Goal: Use online tool/utility: Utilize a website feature to perform a specific function

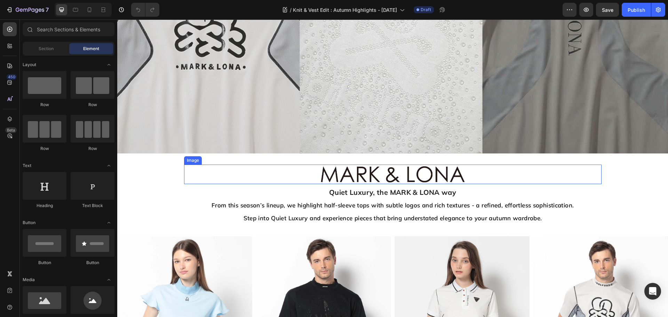
scroll to position [139, 0]
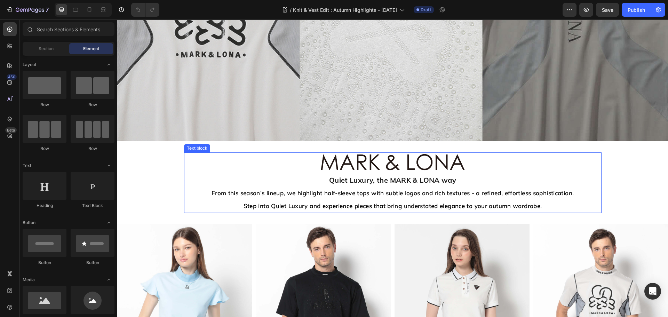
click at [444, 184] on p "Quiet Luxury, the MARK & LONA way From this season’s lineup, we highlight half-…" at bounding box center [393, 193] width 416 height 38
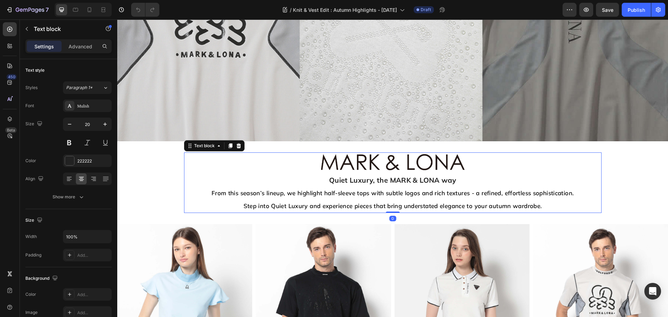
click at [431, 177] on strong "Quiet Luxury, the MARK & LONA way" at bounding box center [392, 180] width 127 height 9
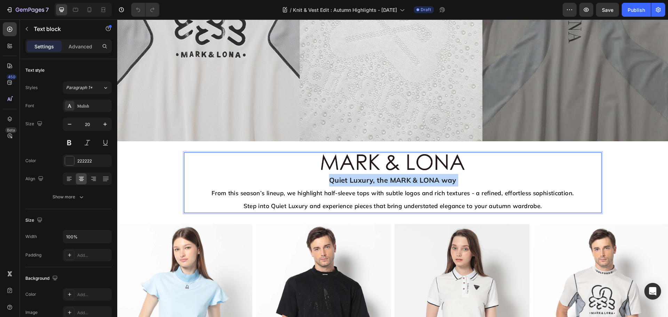
click at [431, 177] on strong "Quiet Luxury, the MARK & LONA way" at bounding box center [392, 180] width 127 height 9
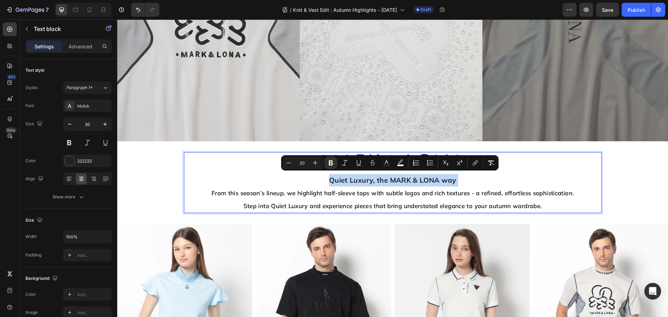
click at [433, 177] on strong "Quiet Luxury, the MARK & LONA way" at bounding box center [392, 180] width 127 height 9
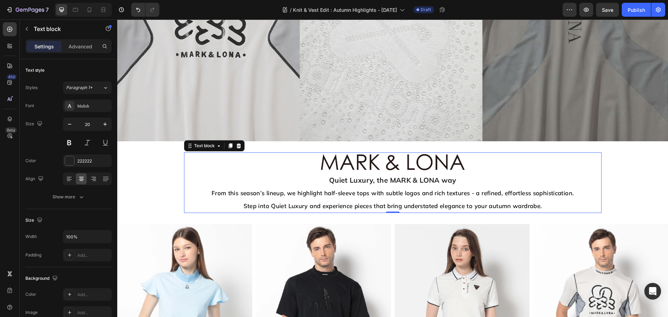
click at [344, 178] on strong "Quiet Luxury, the MARK & LONA way" at bounding box center [392, 180] width 127 height 9
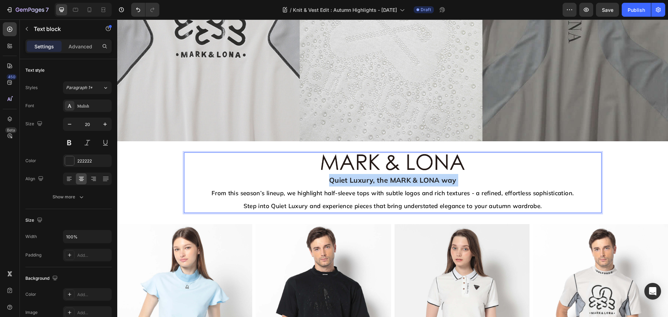
click at [344, 178] on strong "Quiet Luxury, the MARK & LONA way" at bounding box center [392, 180] width 127 height 9
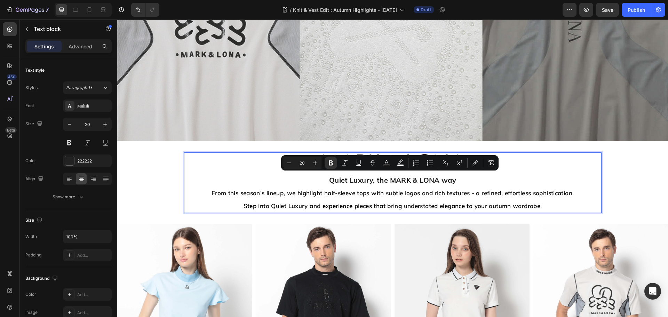
click at [367, 178] on strong "Quiet Luxury, the MARK & LONA way" at bounding box center [392, 180] width 127 height 9
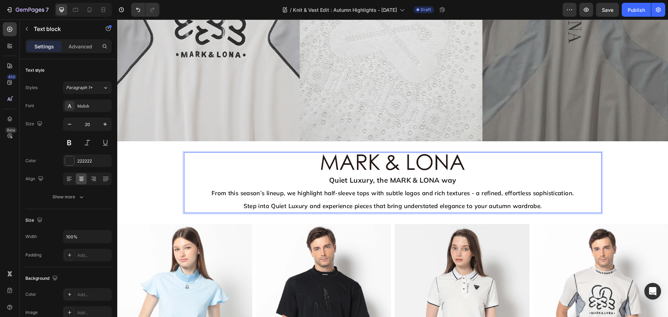
click at [427, 176] on strong "Quiet Luxury, the MARK & LONA way" at bounding box center [392, 180] width 127 height 9
click at [444, 180] on strong "Quiet Luxury, the MARK & LONA way" at bounding box center [392, 180] width 127 height 9
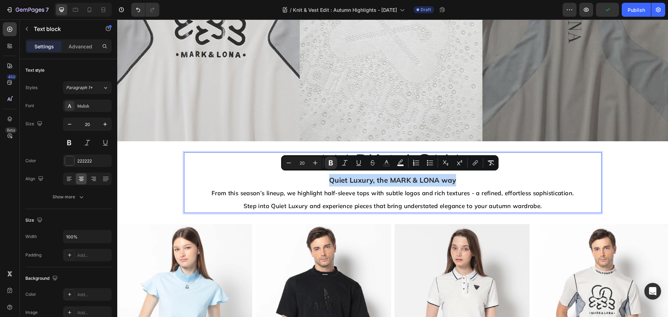
drag, startPoint x: 458, startPoint y: 181, endPoint x: 327, endPoint y: 182, distance: 131.5
click at [327, 182] on p "Quiet Luxury, the MARK & LONA way From this season’s lineup, we highlight half-…" at bounding box center [393, 193] width 416 height 38
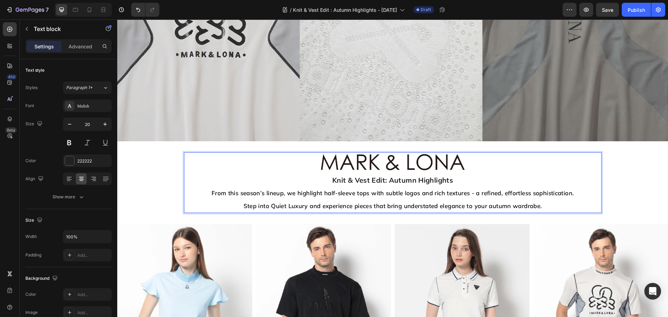
click at [543, 198] on p "Knit & Vest Edit: Autumn Highlights From this season’s lineup, we highlight hal…" at bounding box center [393, 193] width 416 height 38
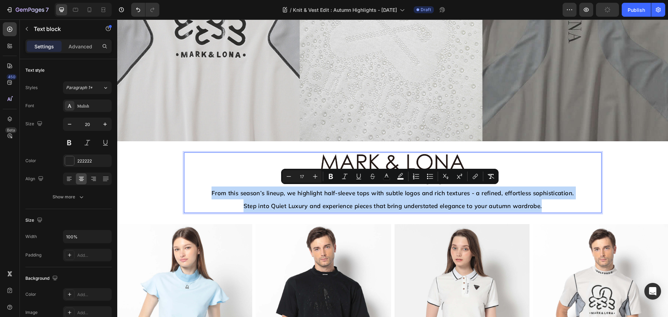
drag, startPoint x: 545, startPoint y: 204, endPoint x: 196, endPoint y: 190, distance: 348.4
click at [196, 190] on p "Knit & Vest Edit: Autumn Highlights From this season’s lineup, we highlight hal…" at bounding box center [393, 193] width 416 height 38
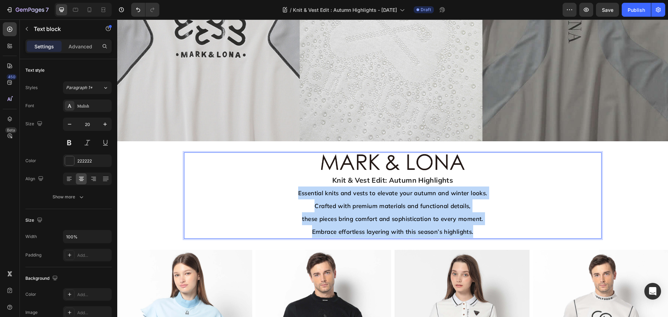
drag, startPoint x: 476, startPoint y: 231, endPoint x: 283, endPoint y: 190, distance: 197.1
click at [283, 190] on p "Knit & Vest Edit: Autumn Highlights Essential knits and vests to elevate your a…" at bounding box center [393, 206] width 416 height 64
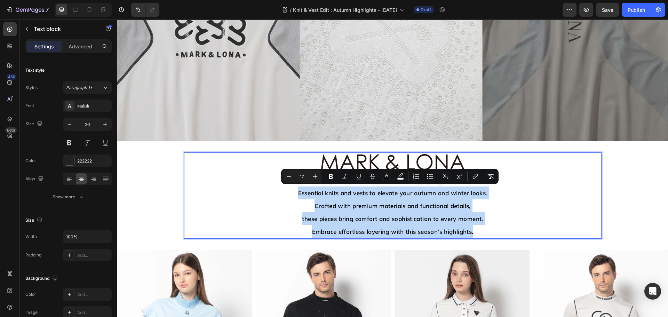
click at [397, 228] on span "Embrace effortless layering with this season’s highlights." at bounding box center [392, 231] width 161 height 7
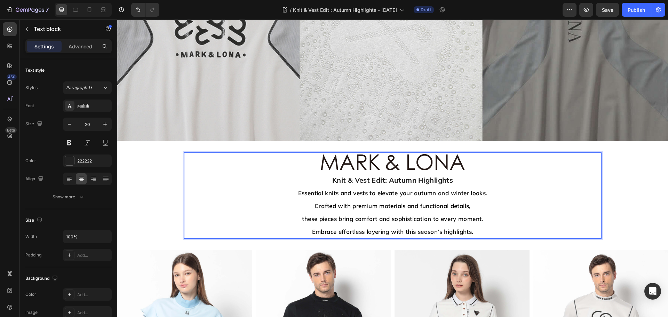
click at [426, 180] on strong "Knit & Vest Edit: Autumn Highlights" at bounding box center [392, 180] width 121 height 9
drag, startPoint x: 403, startPoint y: 193, endPoint x: 442, endPoint y: 208, distance: 41.5
click at [403, 193] on span "Essential knits and vests to elevate your autumn and winter looks." at bounding box center [392, 192] width 189 height 7
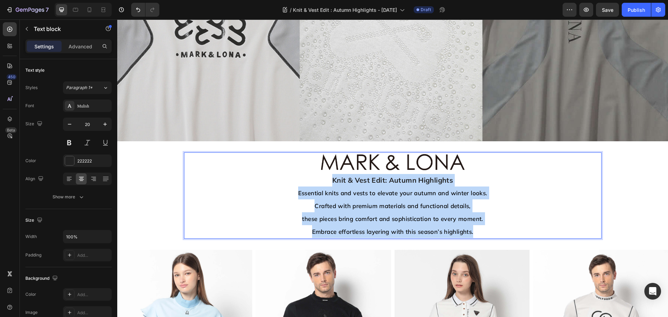
drag, startPoint x: 485, startPoint y: 234, endPoint x: 322, endPoint y: 178, distance: 172.1
click at [322, 178] on p "Knit & Vest Edit: Autumn Highlights Essential knits and vests to elevate your a…" at bounding box center [393, 206] width 416 height 64
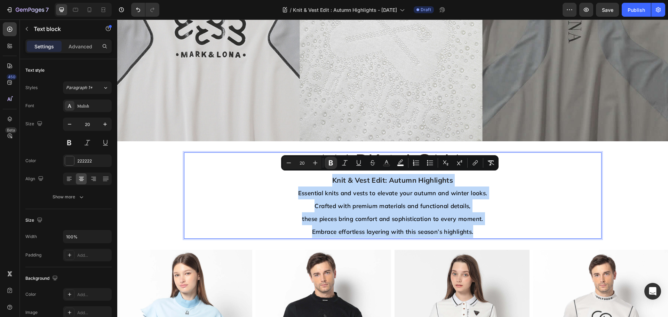
copy p "Knit & Vest Edit: Autumn Highlights Essential knits and vests to elevate your a…"
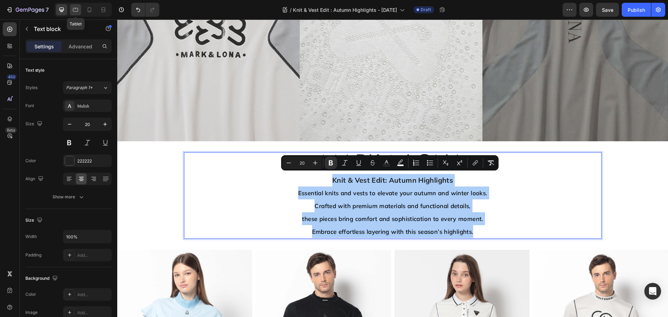
click at [78, 8] on icon at bounding box center [75, 9] width 7 height 7
type input "15"
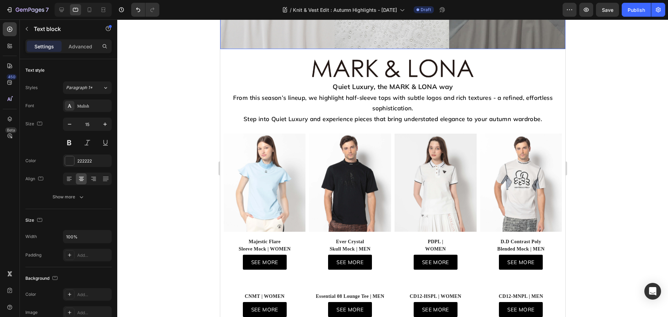
scroll to position [115, 0]
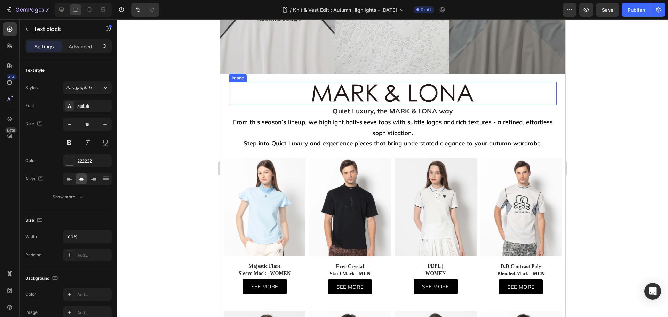
click at [418, 98] on img at bounding box center [392, 93] width 164 height 22
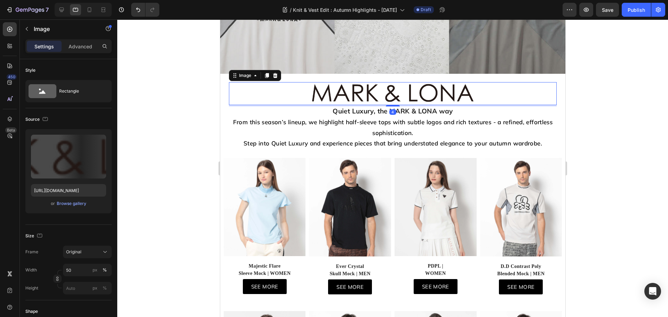
click at [446, 121] on span "From this season’s lineup, we highlight half-sleeve tops with subtle logos and …" at bounding box center [393, 127] width 320 height 18
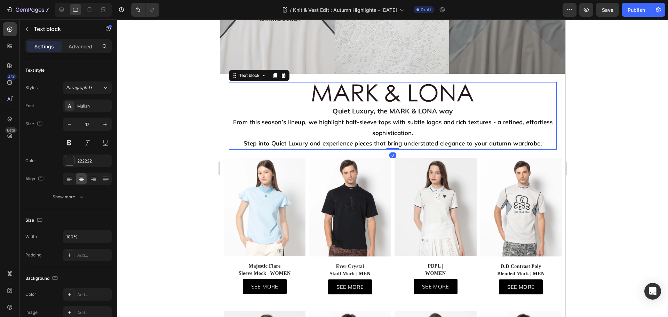
click at [502, 132] on p "Quiet Luxury, the MARK & LONA way From this season’s lineup, we highlight half-…" at bounding box center [392, 127] width 326 height 43
click at [532, 140] on span "Step into Quiet Luxury and experience pieces that bring understated elegance to…" at bounding box center [392, 142] width 298 height 7
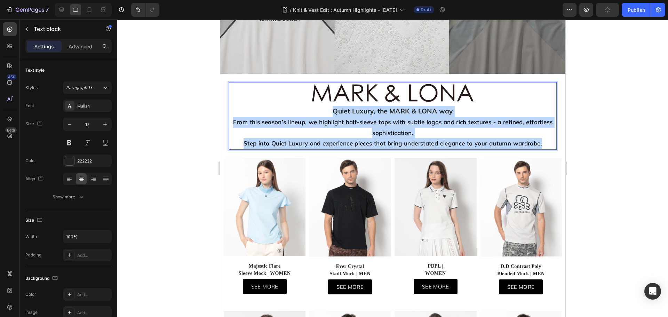
drag, startPoint x: 545, startPoint y: 144, endPoint x: 328, endPoint y: 109, distance: 219.2
click at [328, 109] on p "Quiet Luxury, the MARK & LONA way From this season’s lineup, we highlight half-…" at bounding box center [392, 127] width 326 height 43
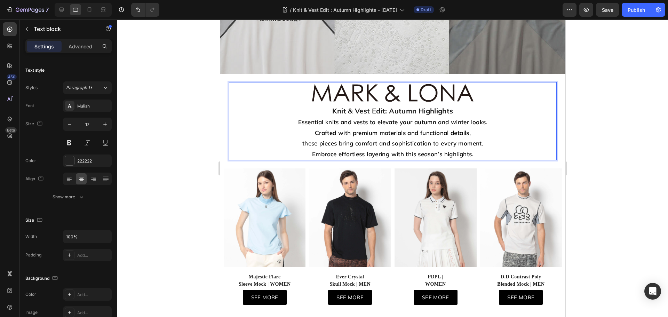
click at [371, 108] on strong "Knit & Vest Edit: Autumn Highlights" at bounding box center [392, 110] width 121 height 9
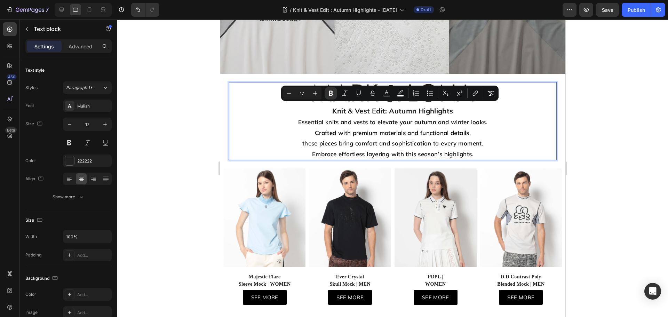
drag, startPoint x: 403, startPoint y: 118, endPoint x: 421, endPoint y: 125, distance: 19.8
click at [403, 118] on span "Essential knits and vests to elevate your autumn and winter looks." at bounding box center [392, 121] width 189 height 7
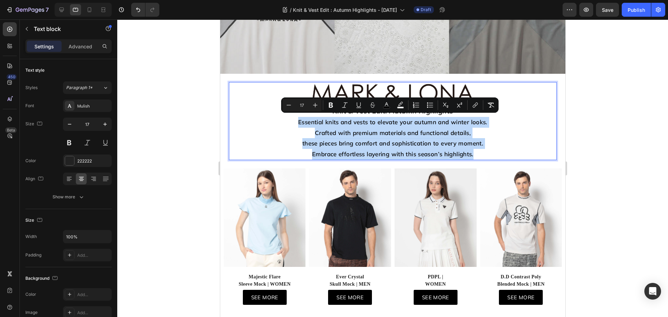
drag, startPoint x: 480, startPoint y: 155, endPoint x: 292, endPoint y: 120, distance: 190.6
click at [292, 120] on p "Knit & Vest Edit: Autumn Highlights Essential knits and vests to elevate your a…" at bounding box center [392, 133] width 326 height 54
click at [429, 152] on span "Embrace effortless layering with this season’s highlights." at bounding box center [392, 153] width 161 height 7
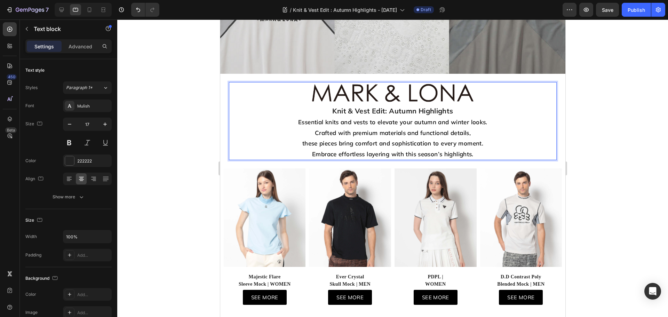
click at [402, 109] on strong "Knit & Vest Edit: Autumn Highlights" at bounding box center [392, 110] width 121 height 9
click at [432, 129] on span "Crafted with premium materials and functional details," at bounding box center [392, 132] width 156 height 7
click at [89, 10] on icon at bounding box center [89, 9] width 7 height 7
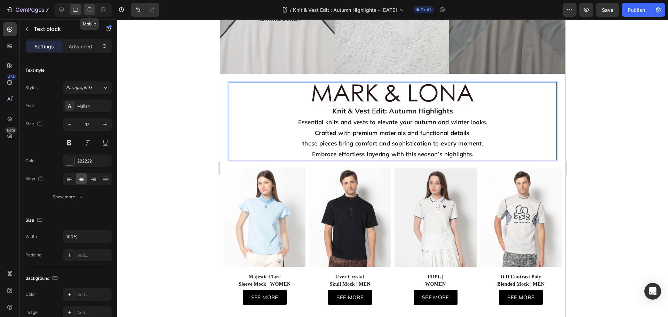
type input "15"
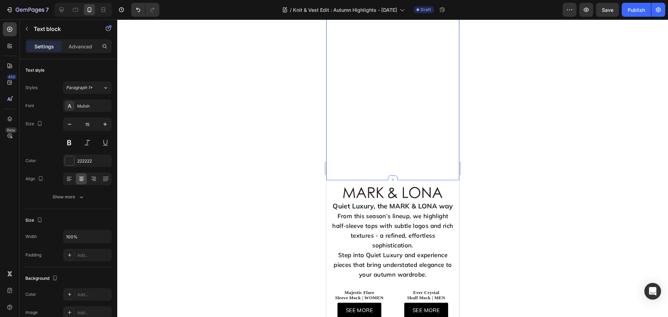
scroll to position [299, 0]
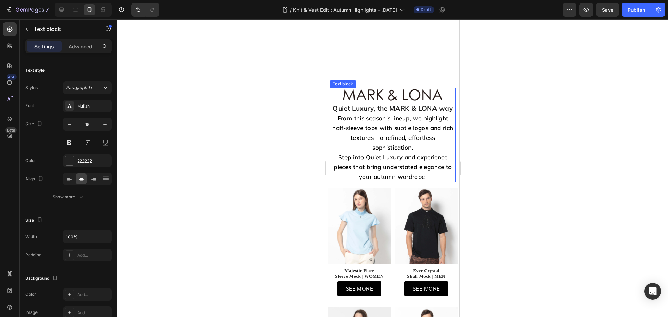
click at [385, 151] on p "Quiet Luxury, the MARK & LONA way From this season’s lineup, we highlight half-…" at bounding box center [392, 143] width 125 height 78
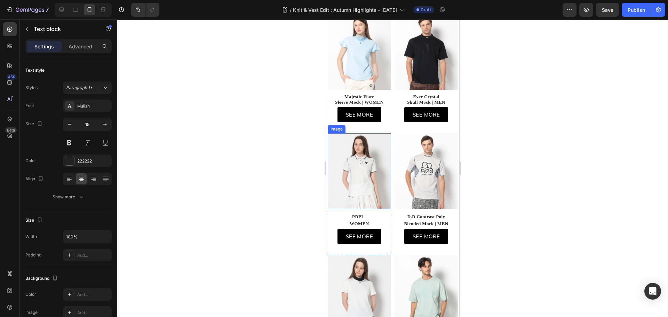
drag, startPoint x: 383, startPoint y: 153, endPoint x: 429, endPoint y: 166, distance: 48.0
click at [383, 153] on img at bounding box center [358, 171] width 63 height 76
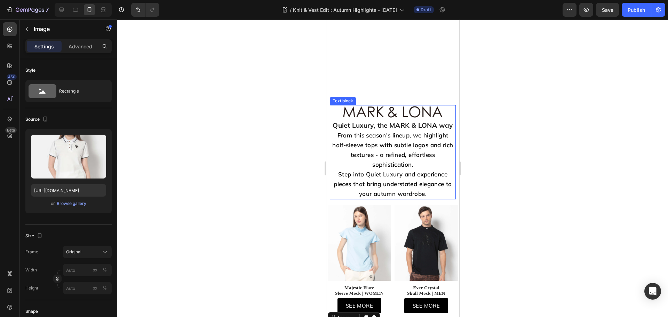
scroll to position [230, 0]
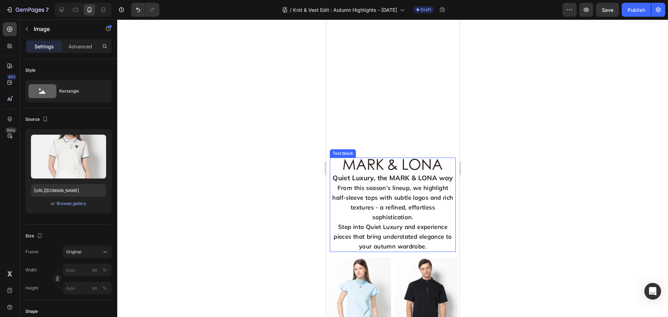
drag, startPoint x: 391, startPoint y: 208, endPoint x: 400, endPoint y: 214, distance: 11.0
click at [391, 208] on span "From this season’s lineup, we highlight half-sleeve tops with subtle logos and …" at bounding box center [392, 202] width 121 height 37
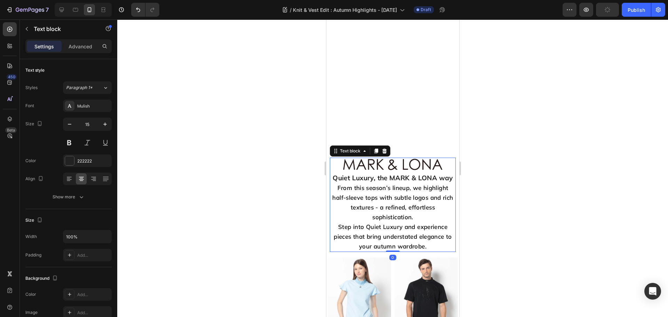
click at [426, 232] on p "Quiet Luxury, the MARK & LONA way From this season’s lineup, we highlight half-…" at bounding box center [392, 212] width 125 height 78
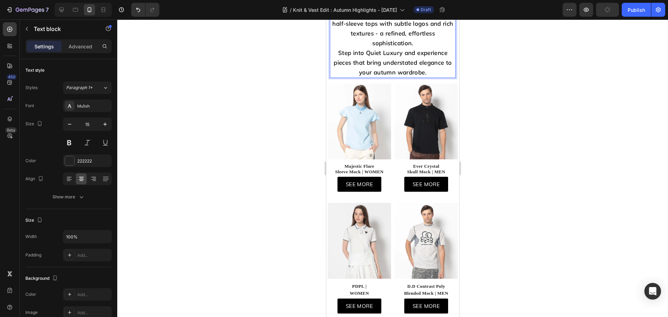
scroll to position [56, 0]
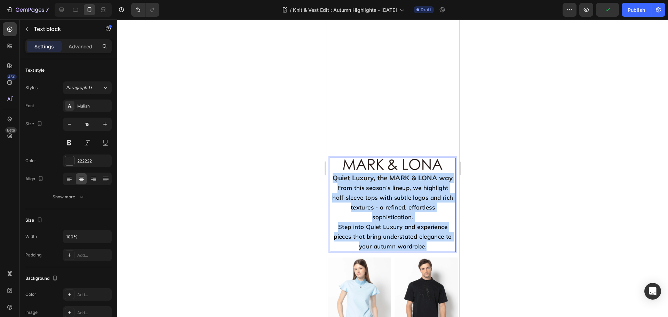
drag, startPoint x: 433, startPoint y: 257, endPoint x: 334, endPoint y: 177, distance: 126.7
click at [334, 177] on p "Quiet Luxury, the MARK & LONA way From this season’s lineup, we highlight half-…" at bounding box center [392, 212] width 125 height 78
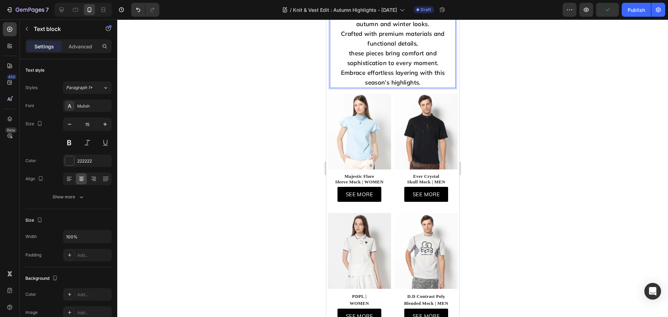
scroll to position [0, 0]
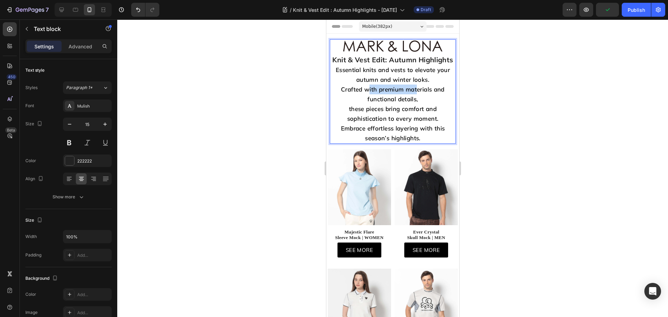
drag, startPoint x: 415, startPoint y: 187, endPoint x: 366, endPoint y: 181, distance: 48.7
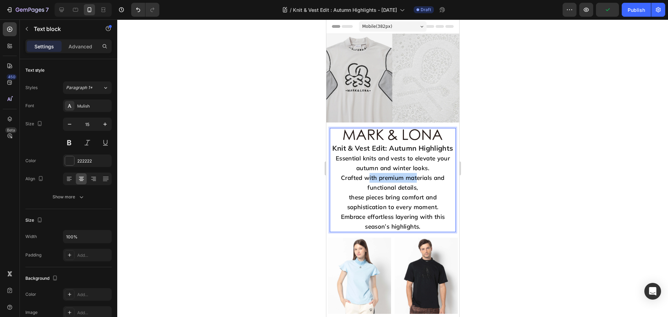
click at [366, 181] on span "Crafted with premium materials and functional details," at bounding box center [392, 182] width 104 height 17
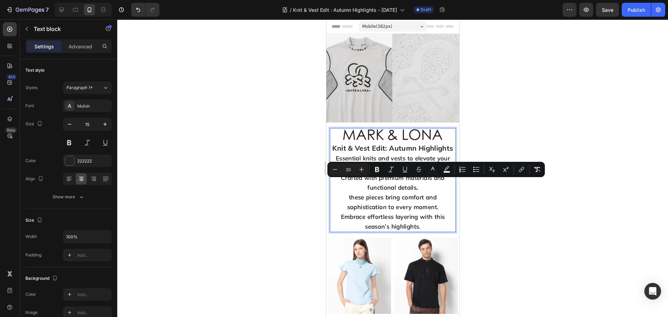
click at [410, 156] on p "Knit & Vest Edit: Autumn Highlights Essential knits and vests to elevate your a…" at bounding box center [392, 187] width 125 height 88
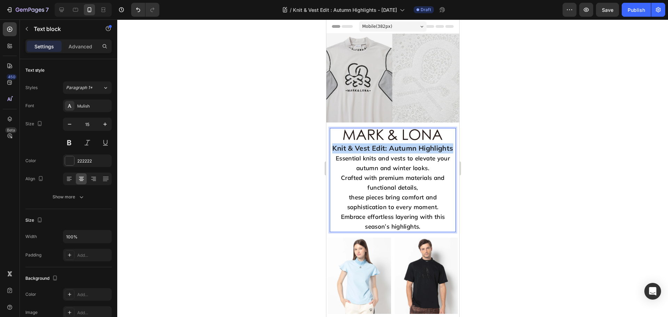
drag, startPoint x: 415, startPoint y: 156, endPoint x: 341, endPoint y: 142, distance: 75.3
click at [341, 143] on p "Knit & Vest Edit: Autumn Highlights Essential knits and vests to elevate your a…" at bounding box center [392, 187] width 125 height 88
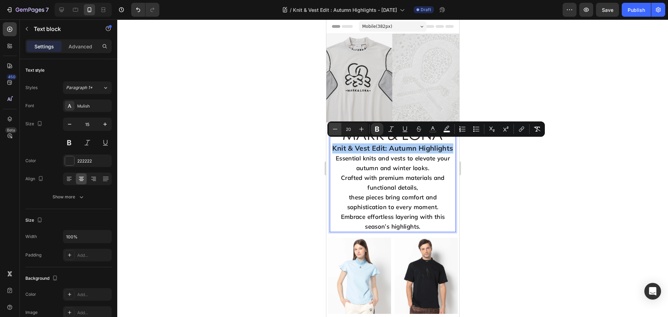
click at [330, 128] on button "Minus" at bounding box center [335, 129] width 13 height 13
click at [335, 131] on icon "Editor contextual toolbar" at bounding box center [334, 129] width 7 height 7
type input "17"
click at [399, 180] on span "Crafted with premium materials and functional details," at bounding box center [392, 182] width 104 height 17
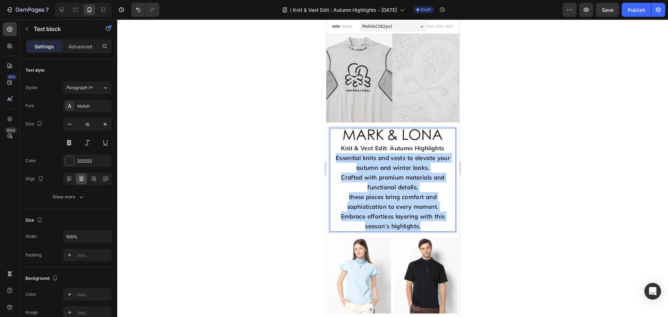
drag, startPoint x: 423, startPoint y: 223, endPoint x: 333, endPoint y: 154, distance: 113.4
click at [333, 154] on p "Knit & Vest Edit: Autumn Highlights Essential knits and vests to elevate your a…" at bounding box center [392, 187] width 125 height 88
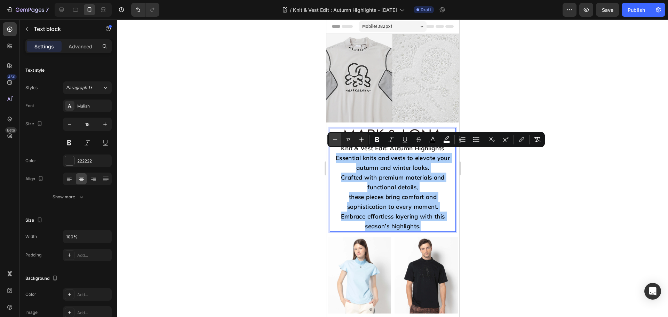
click at [334, 143] on button "Minus" at bounding box center [335, 139] width 13 height 13
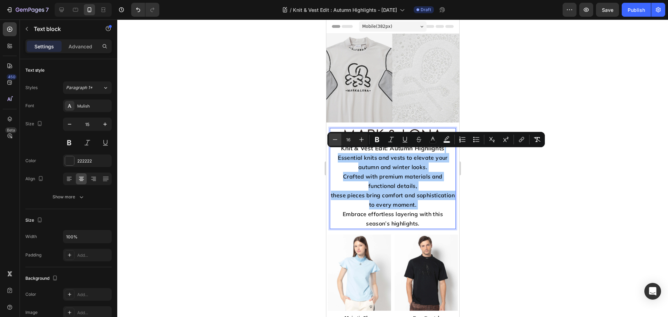
click at [334, 143] on button "Minus" at bounding box center [335, 139] width 13 height 13
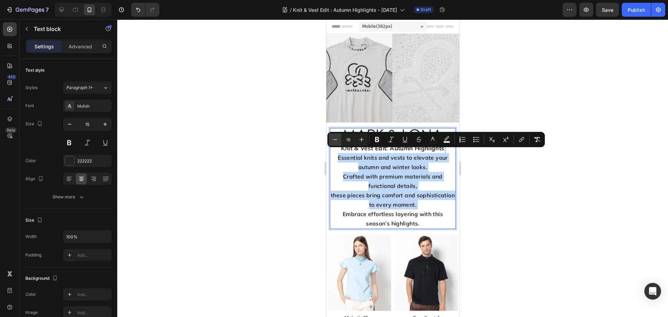
type input "15"
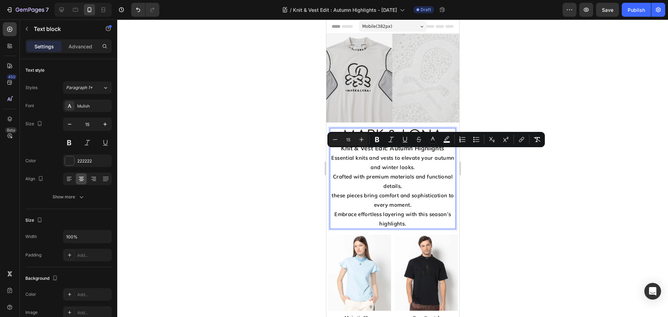
click at [531, 205] on div at bounding box center [392, 167] width 551 height 297
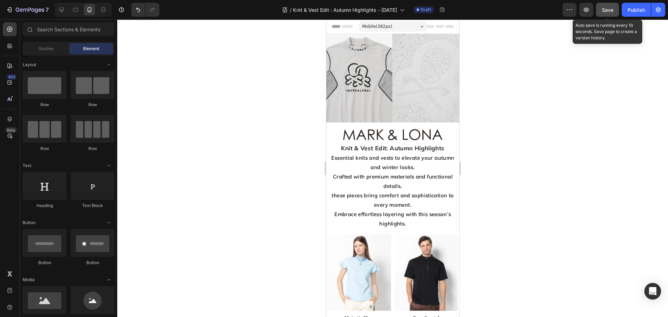
click at [602, 12] on span "Save" at bounding box center [607, 10] width 11 height 6
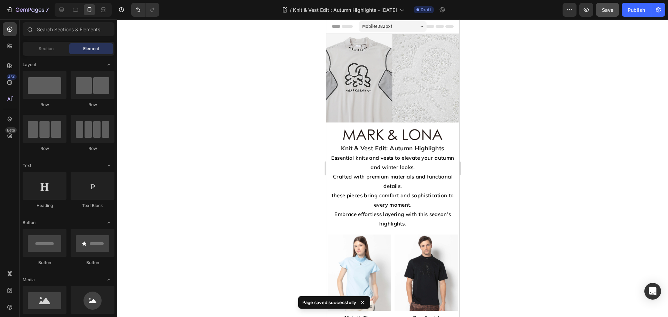
click at [522, 162] on div at bounding box center [392, 167] width 551 height 297
click at [60, 11] on icon at bounding box center [61, 10] width 5 height 5
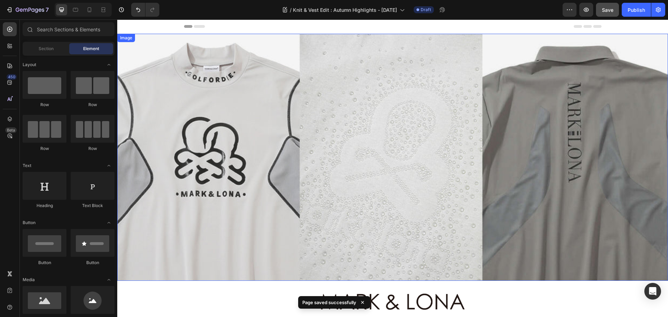
click at [339, 191] on img at bounding box center [392, 157] width 551 height 247
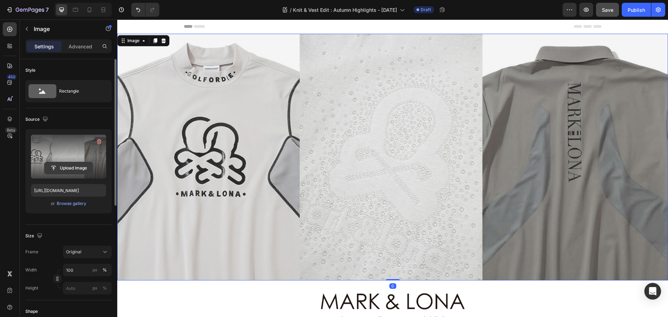
click at [70, 166] on input "file" at bounding box center [69, 168] width 48 height 12
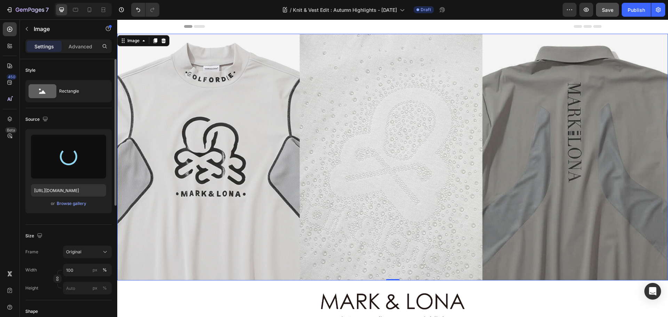
type input "[URL][DOMAIN_NAME]"
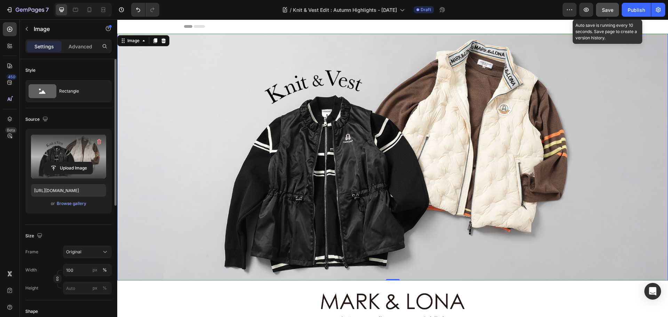
click at [602, 15] on button "Save" at bounding box center [607, 10] width 23 height 14
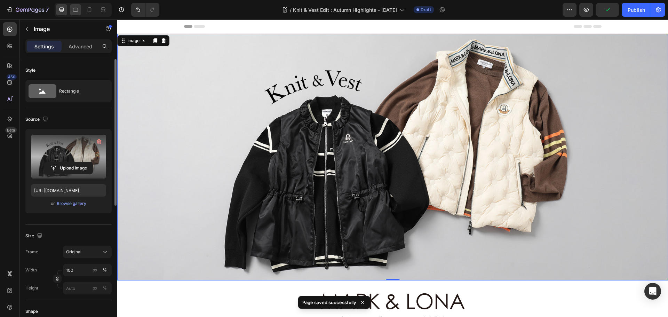
click at [78, 6] on div at bounding box center [75, 9] width 11 height 11
click at [76, 12] on icon at bounding box center [75, 9] width 7 height 7
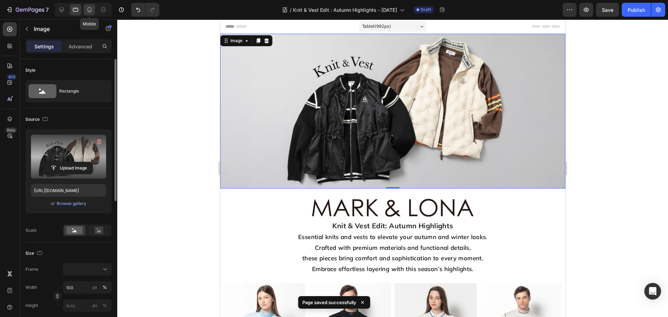
click at [90, 14] on div at bounding box center [89, 9] width 11 height 11
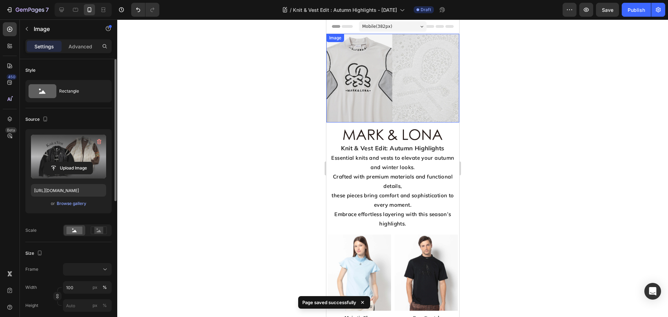
click at [368, 108] on img at bounding box center [392, 78] width 133 height 89
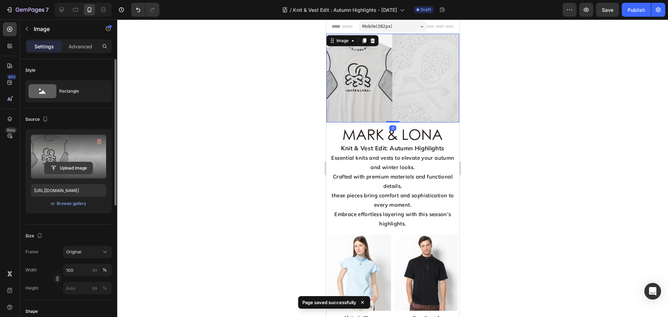
click at [62, 170] on input "file" at bounding box center [69, 168] width 48 height 12
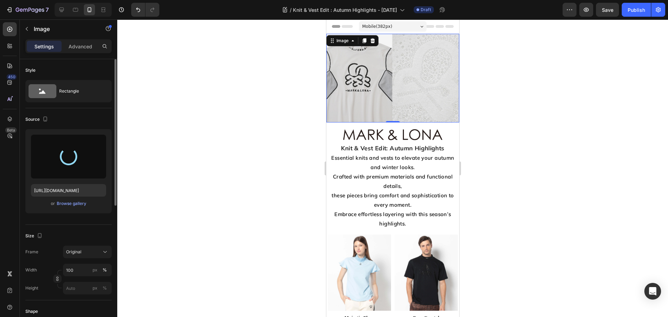
type input "[URL][DOMAIN_NAME]"
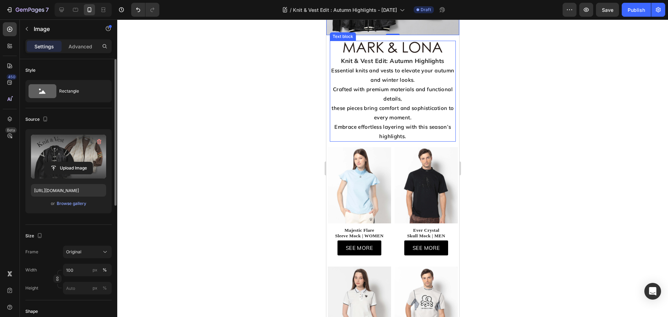
scroll to position [313, 0]
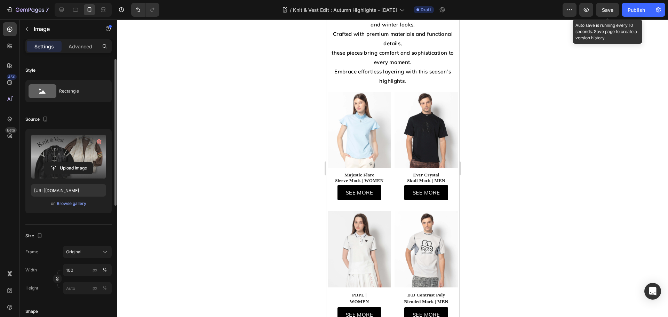
click at [603, 9] on span "Save" at bounding box center [607, 10] width 11 height 6
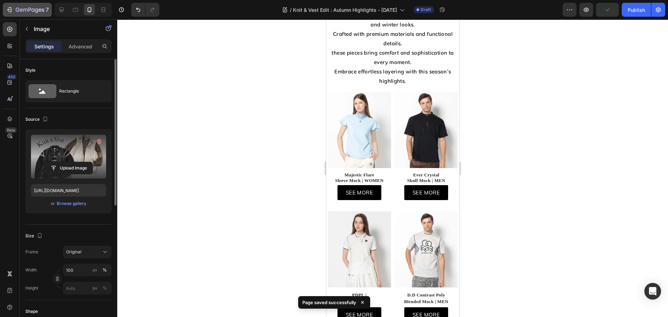
click at [9, 8] on icon "button" at bounding box center [9, 9] width 7 height 7
